Goal: Task Accomplishment & Management: Complete application form

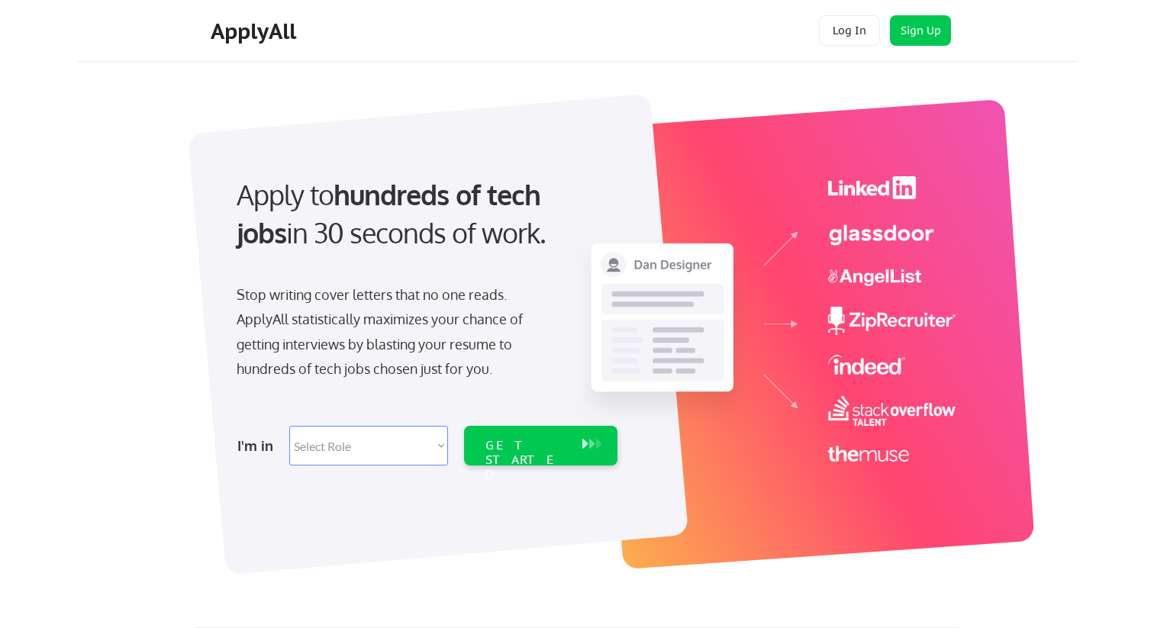
click at [353, 440] on select "Select Role Software Engineering Product Management Customer Success Sales UI/U…" at bounding box center [368, 446] width 159 height 40
select select ""engineering""
click at [289, 426] on select "Select Role Software Engineering Product Management Customer Success Sales UI/U…" at bounding box center [368, 446] width 159 height 40
select select ""engineering""
click at [508, 440] on div "GET STARTED" at bounding box center [527, 460] width 82 height 44
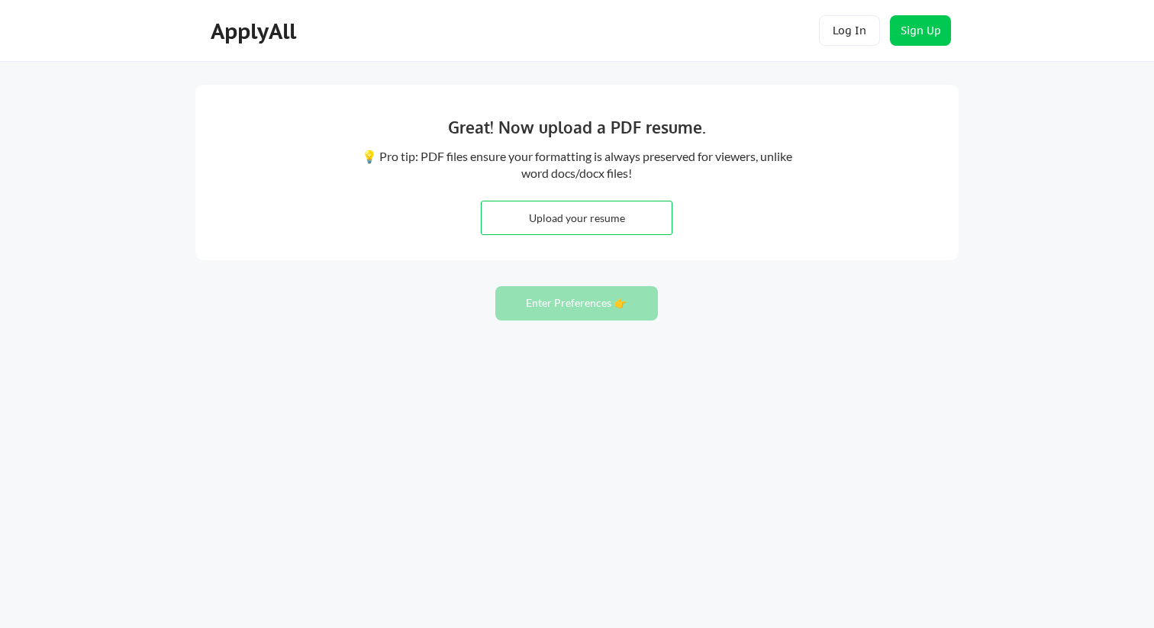
click at [571, 320] on button "Enter Preferences 👉" at bounding box center [576, 303] width 163 height 34
click at [589, 222] on input "file" at bounding box center [577, 218] width 190 height 33
type input "C:\fakepath\Aashiq Boga.pdf"
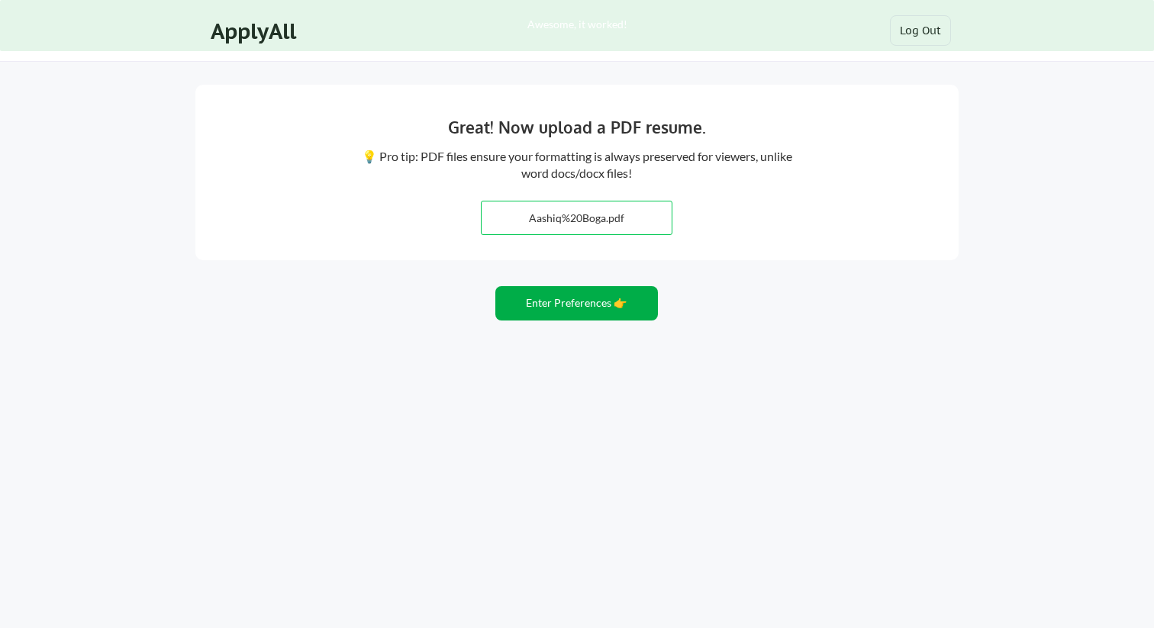
click at [518, 309] on button "Enter Preferences 👉" at bounding box center [576, 303] width 163 height 34
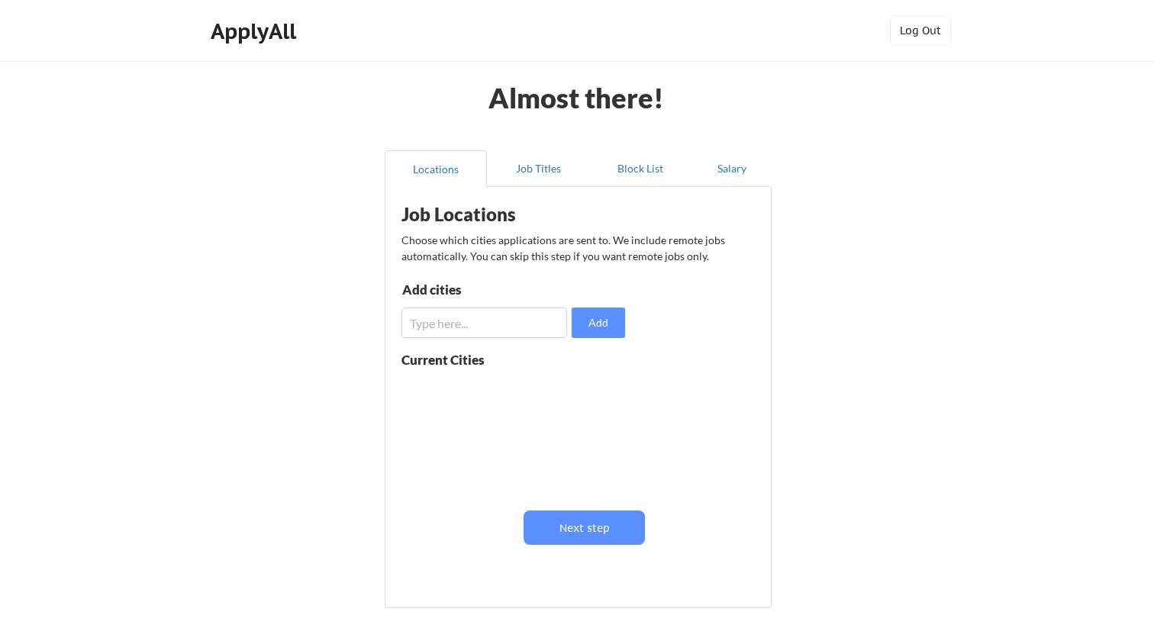
click at [464, 318] on input "input" at bounding box center [485, 323] width 166 height 31
type input "dallas"
click at [479, 331] on input "input" at bounding box center [485, 323] width 166 height 31
type input "plano"
click at [448, 334] on input "input" at bounding box center [485, 323] width 166 height 31
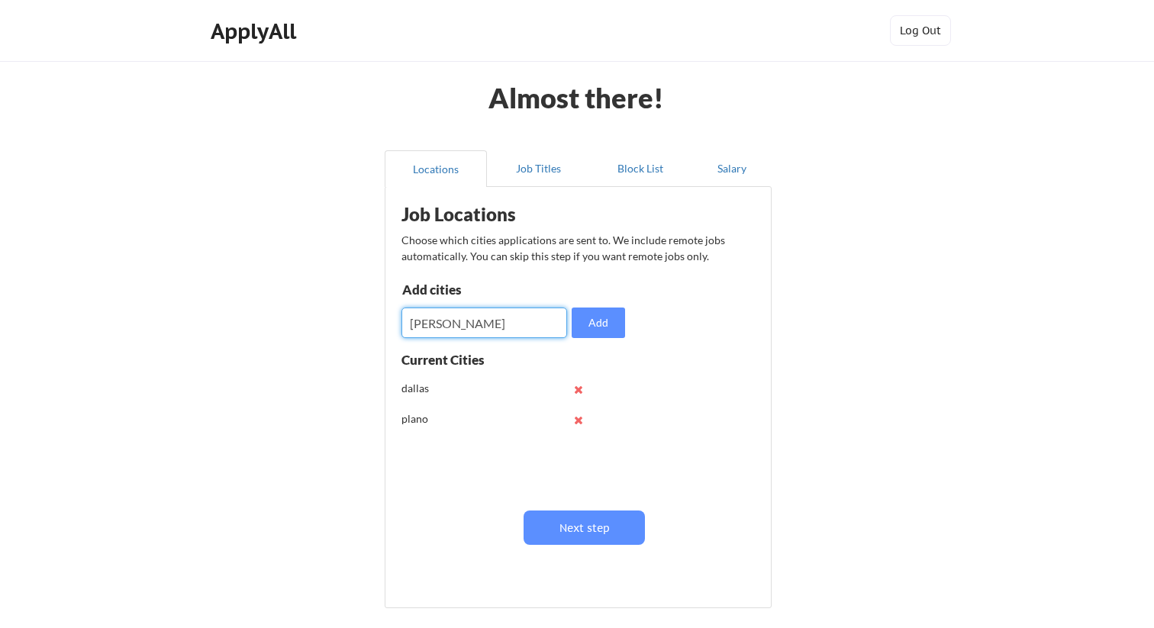
type input "richardson"
click at [448, 324] on input "input" at bounding box center [485, 323] width 166 height 31
type input "fort worth"
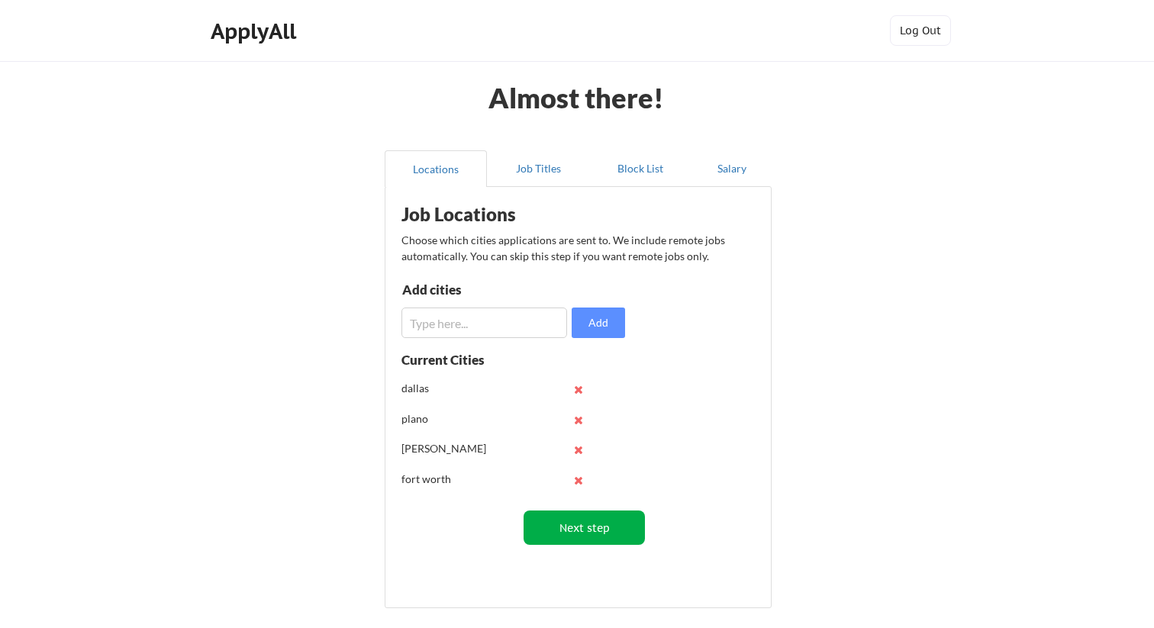
click at [577, 512] on button "Next step" at bounding box center [584, 528] width 121 height 34
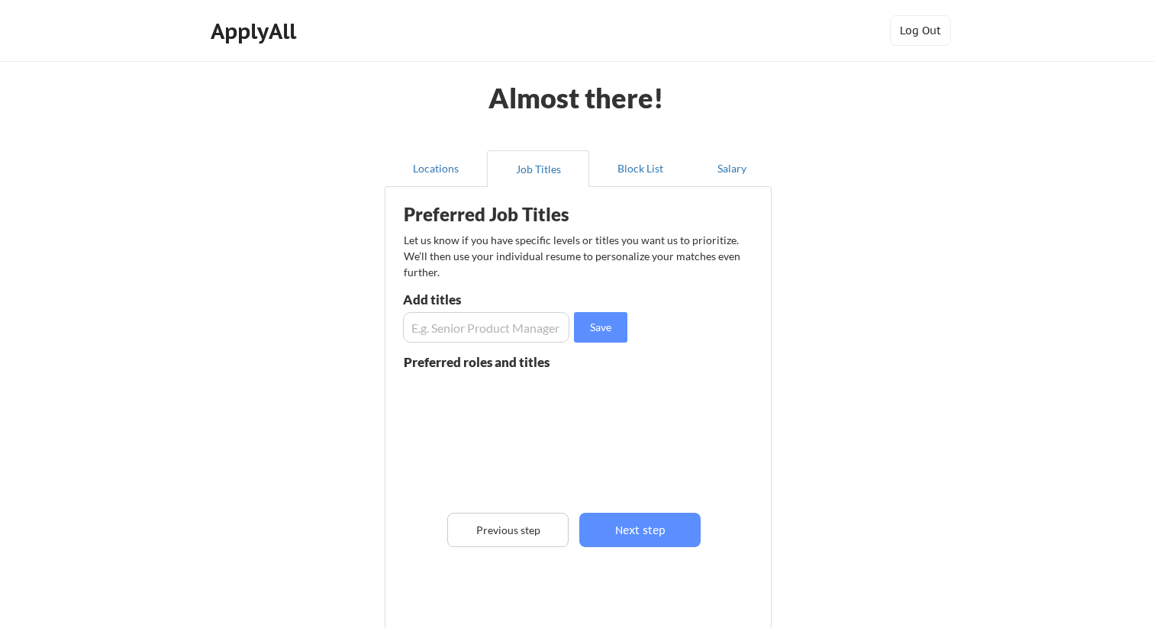
click at [498, 324] on input "input" at bounding box center [486, 327] width 166 height 31
type input "Senior Software Engineer"
click at [608, 327] on button "Save" at bounding box center [600, 327] width 53 height 31
click at [626, 524] on button "Next step" at bounding box center [639, 530] width 121 height 34
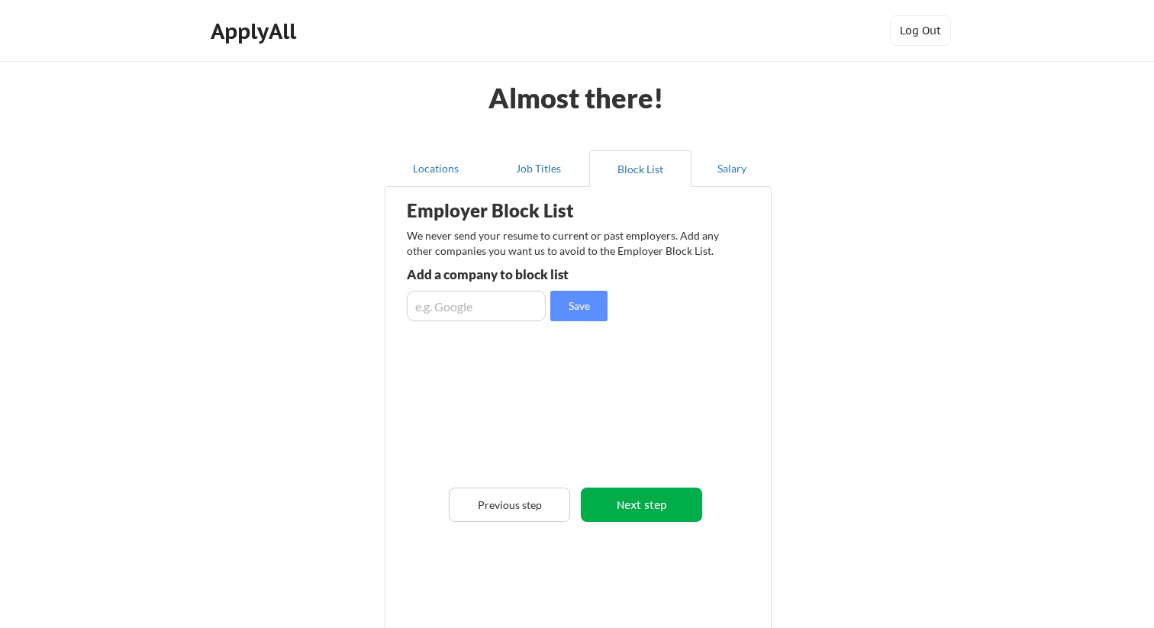
click at [640, 505] on button "Next step" at bounding box center [641, 505] width 121 height 34
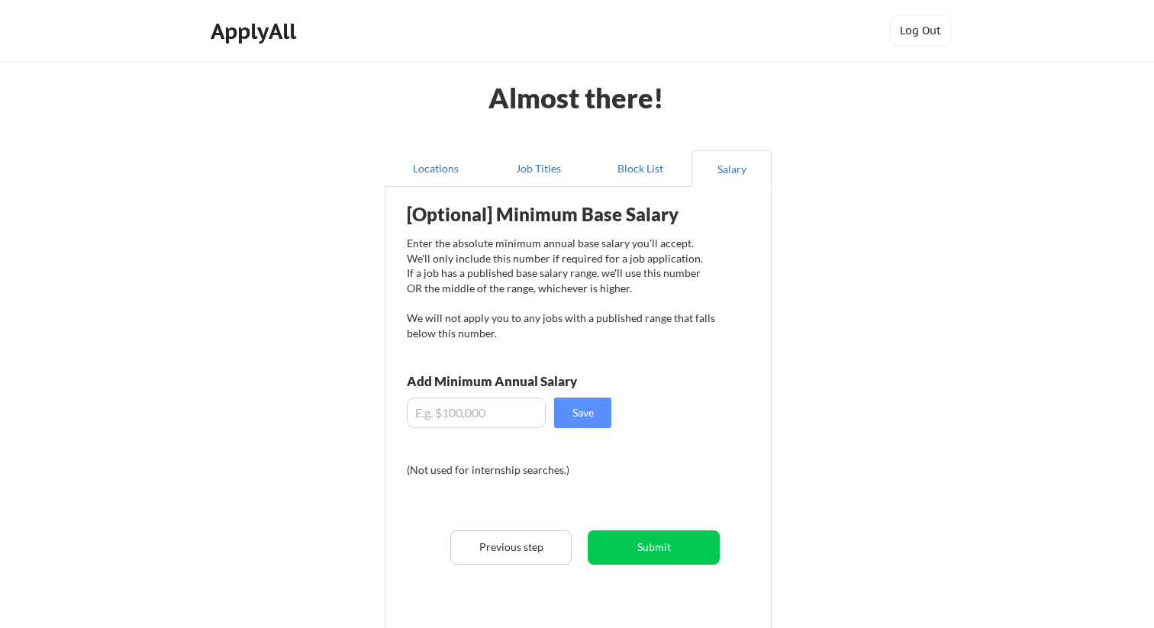
click at [444, 411] on input "input" at bounding box center [476, 413] width 139 height 31
type input "$140,000"
click at [587, 418] on button "Save" at bounding box center [582, 413] width 57 height 31
click at [645, 542] on button "Submit" at bounding box center [654, 548] width 132 height 34
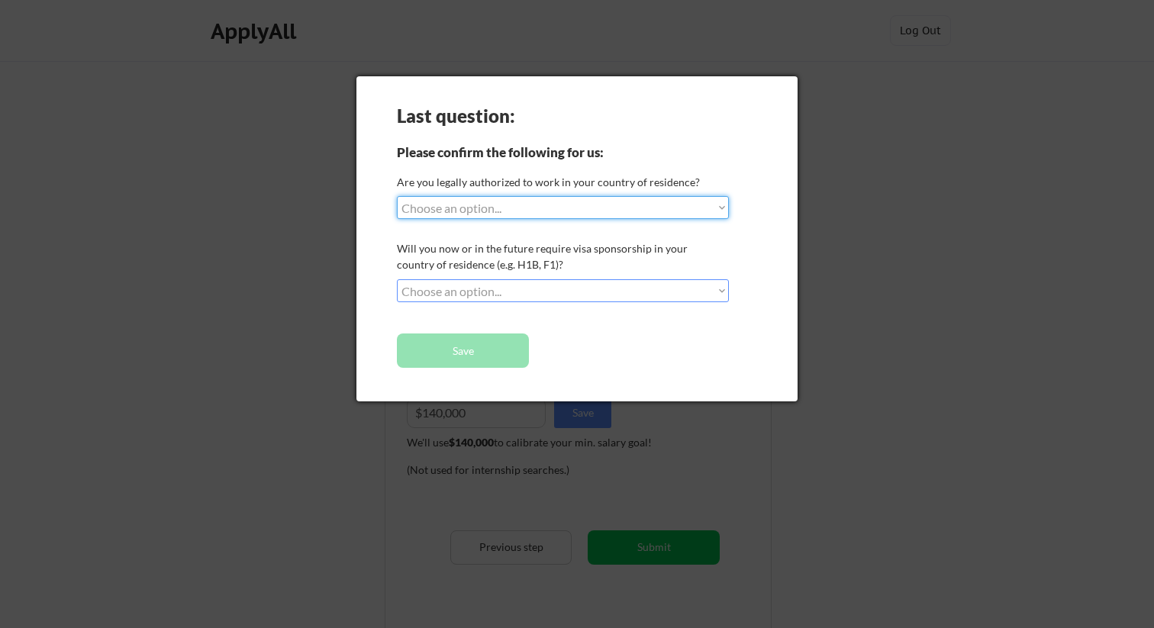
click at [607, 208] on select "Choose an option... Yes, I am a US Citizen Yes, I am a Canadian Citizen Yes, I …" at bounding box center [563, 207] width 332 height 23
select select ""yes__i_am_here_on_a_visa__h1b__opt__etc__""
click at [397, 196] on select "Choose an option... Yes, I am a US Citizen Yes, I am a Canadian Citizen Yes, I …" at bounding box center [563, 207] width 332 height 23
click at [576, 287] on select "Choose an option... No, I will not need sponsorship Yes, I will need sponsorship" at bounding box center [563, 290] width 332 height 23
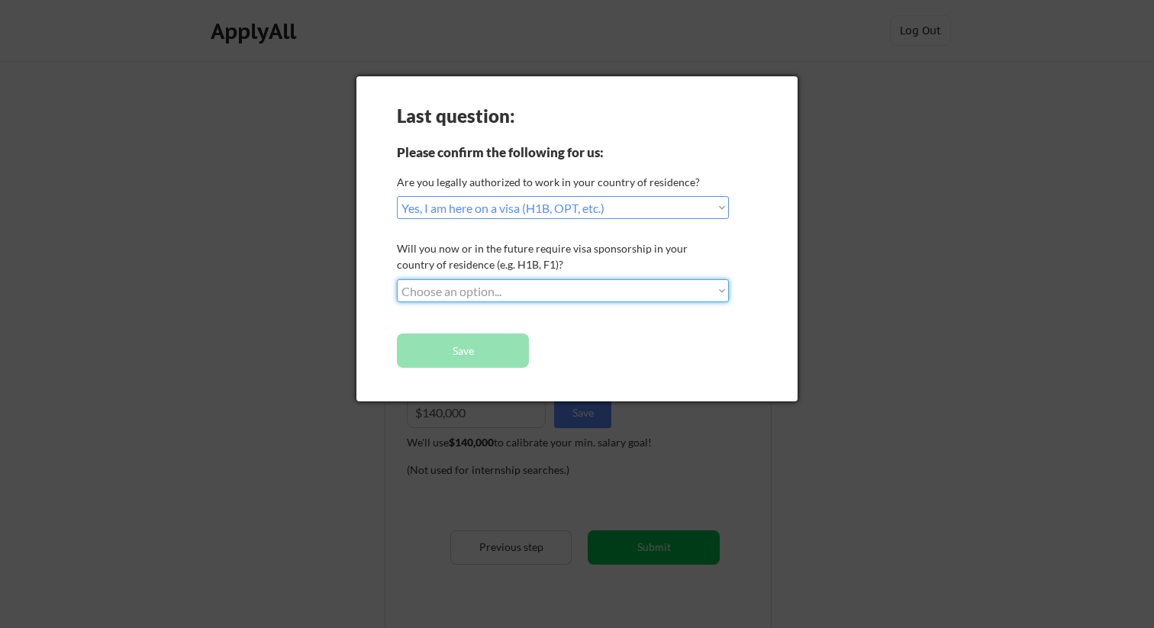
select select ""yes__i_will_need_sponsorship""
click at [397, 279] on select "Choose an option... No, I will not need sponsorship Yes, I will need sponsorship" at bounding box center [563, 290] width 332 height 23
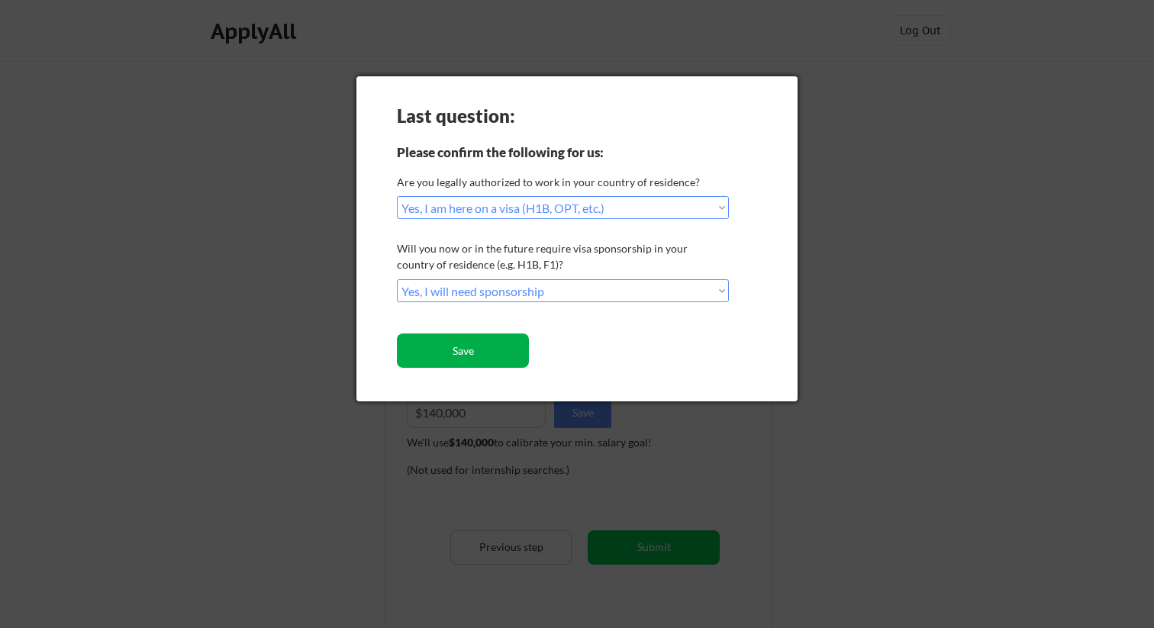
click at [461, 348] on button "Save" at bounding box center [463, 351] width 132 height 34
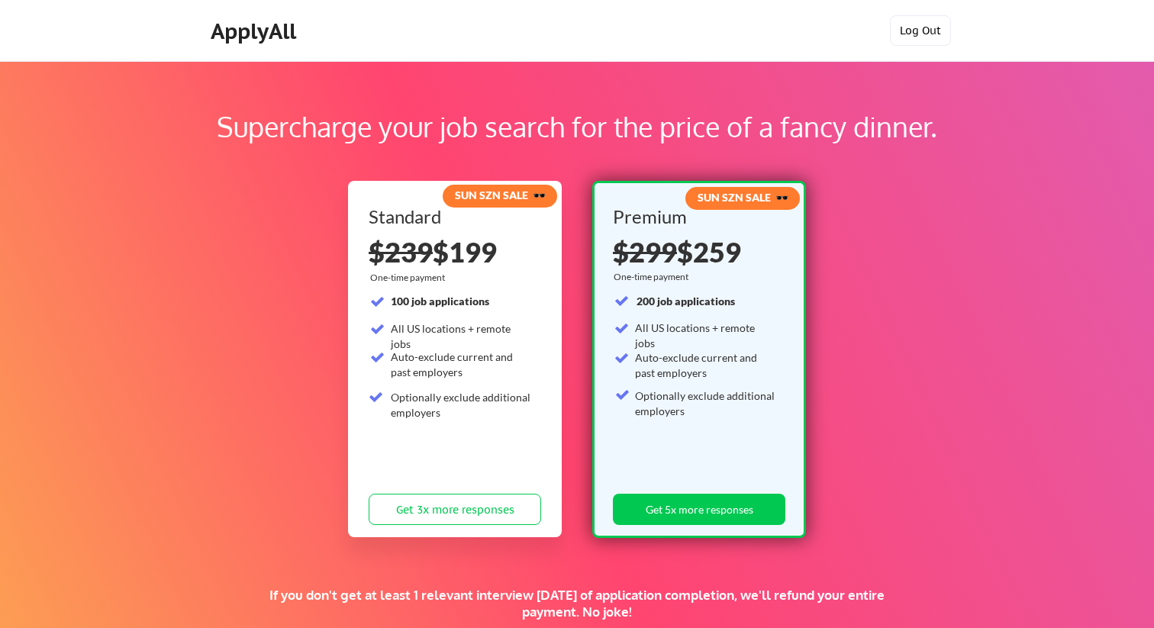
click at [935, 19] on button "Log Out" at bounding box center [920, 30] width 61 height 31
